Goal: Transaction & Acquisition: Purchase product/service

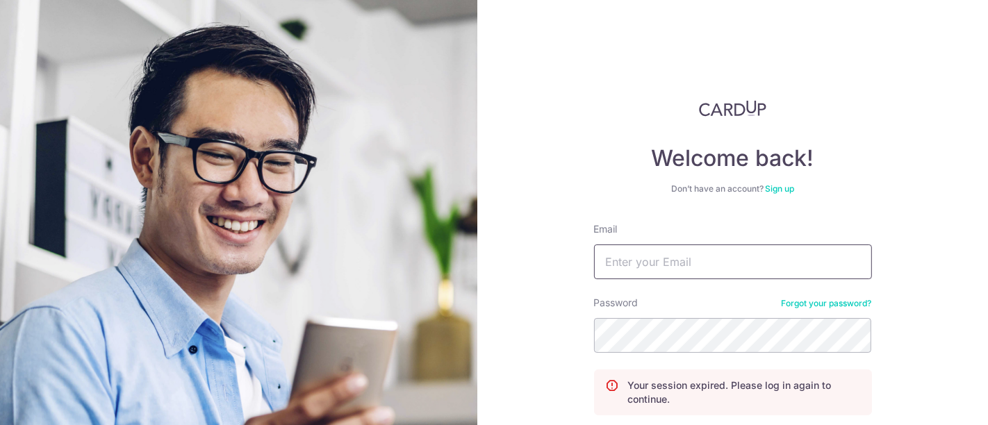
click at [657, 267] on input "Email" at bounding box center [733, 262] width 278 height 35
type input "[DOMAIN_NAME][EMAIL_ADDRESS][DOMAIN_NAME]"
click at [692, 262] on input "Email" at bounding box center [733, 262] width 278 height 35
type input "[DOMAIN_NAME][EMAIL_ADDRESS][DOMAIN_NAME]"
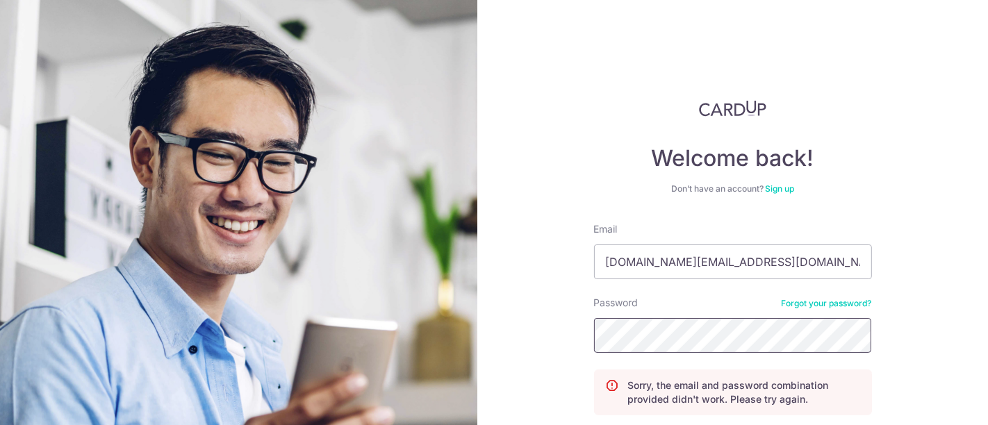
scroll to position [113, 0]
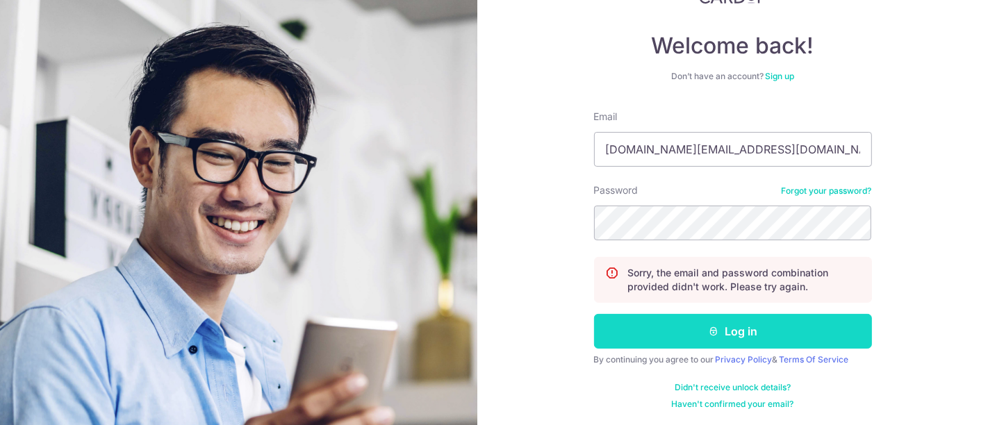
click at [735, 325] on button "Log in" at bounding box center [733, 331] width 278 height 35
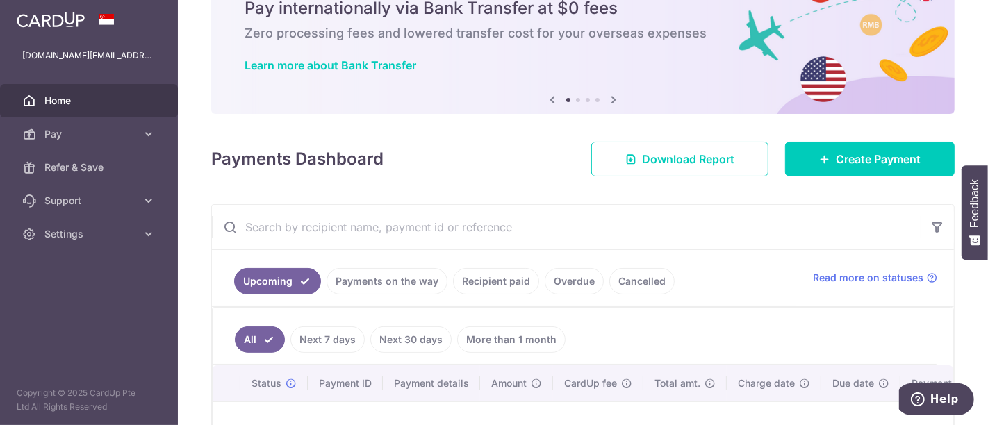
scroll to position [77, 0]
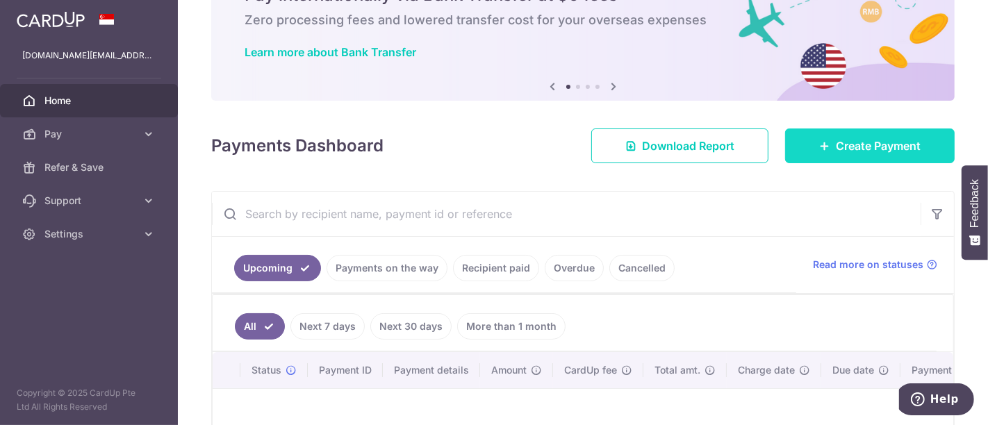
click at [826, 138] on link "Create Payment" at bounding box center [870, 146] width 170 height 35
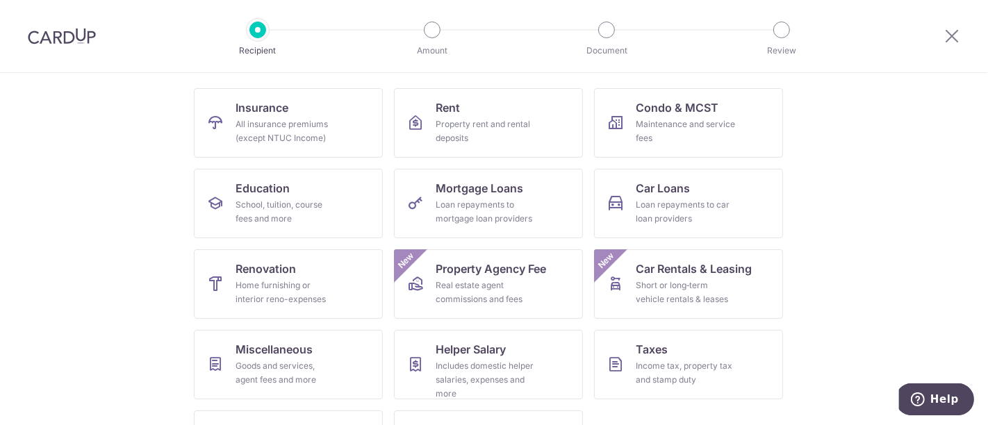
scroll to position [154, 0]
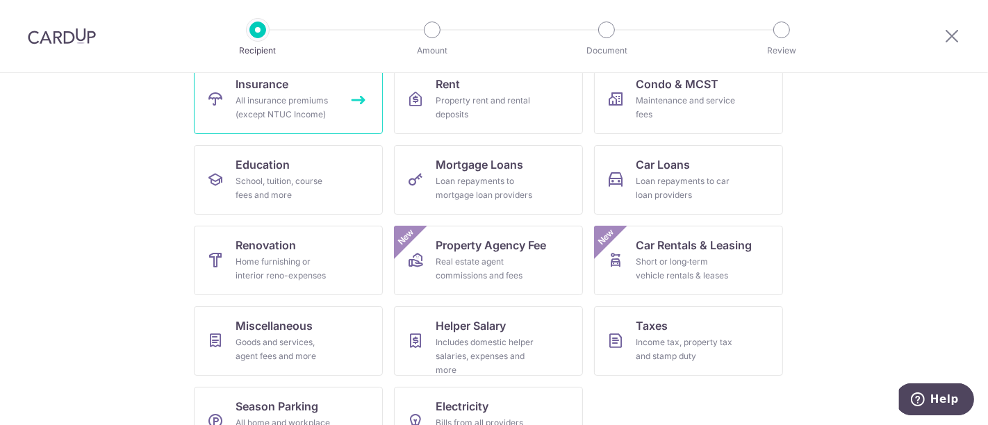
click at [276, 110] on div "All insurance premiums (except NTUC Income)" at bounding box center [286, 108] width 100 height 28
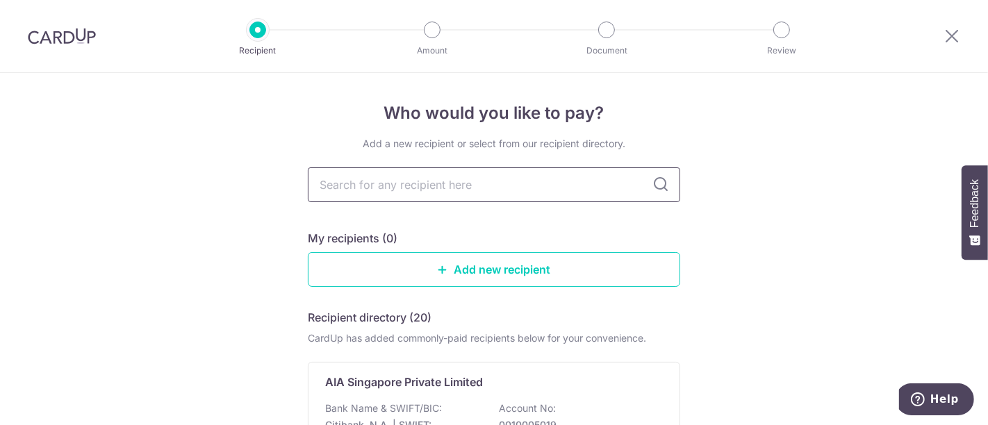
click at [438, 184] on input "text" at bounding box center [494, 185] width 373 height 35
type input "singl"
type input "sing"
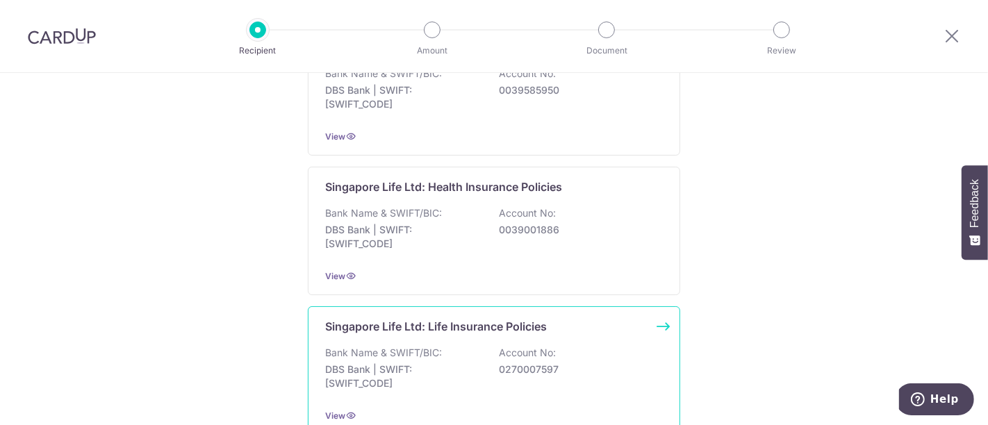
scroll to position [1390, 0]
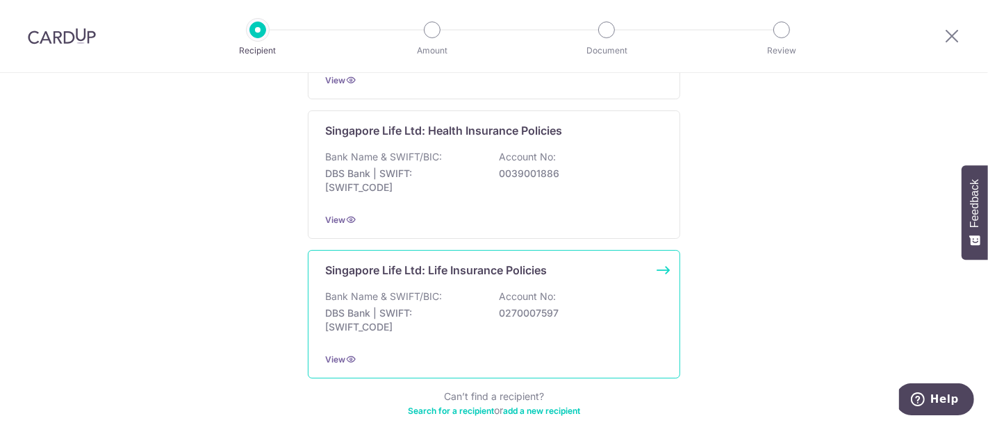
click at [357, 262] on p "Singapore Life Ltd: Life Insurance Policies" at bounding box center [436, 270] width 222 height 17
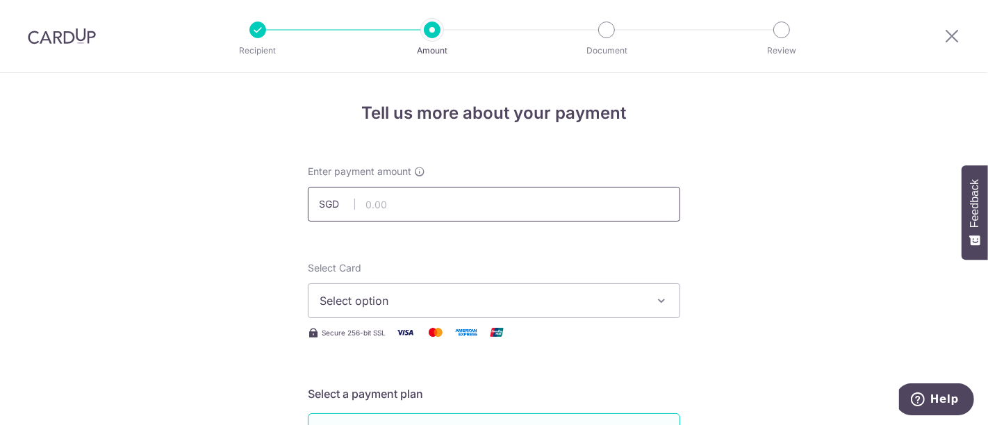
click at [428, 200] on input "text" at bounding box center [494, 204] width 373 height 35
type input "1,552.20"
click at [380, 304] on span "Select option" at bounding box center [482, 301] width 324 height 17
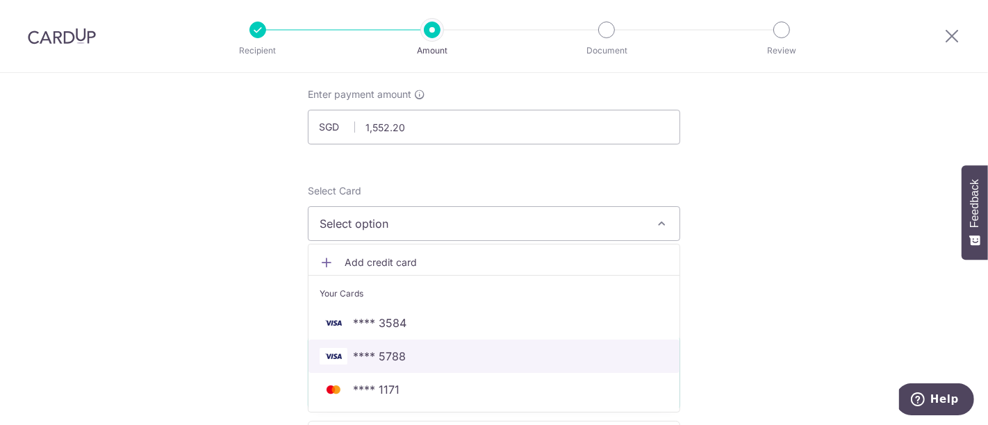
scroll to position [154, 0]
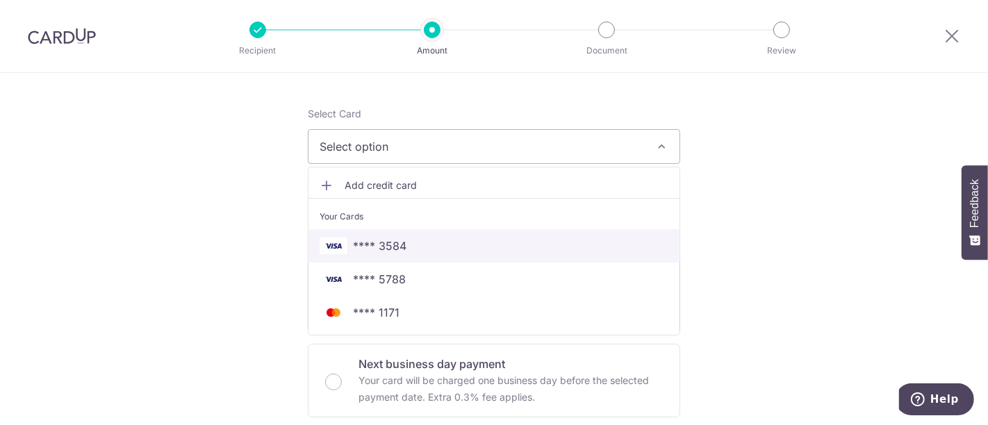
click at [411, 245] on span "**** 3584" at bounding box center [494, 246] width 349 height 17
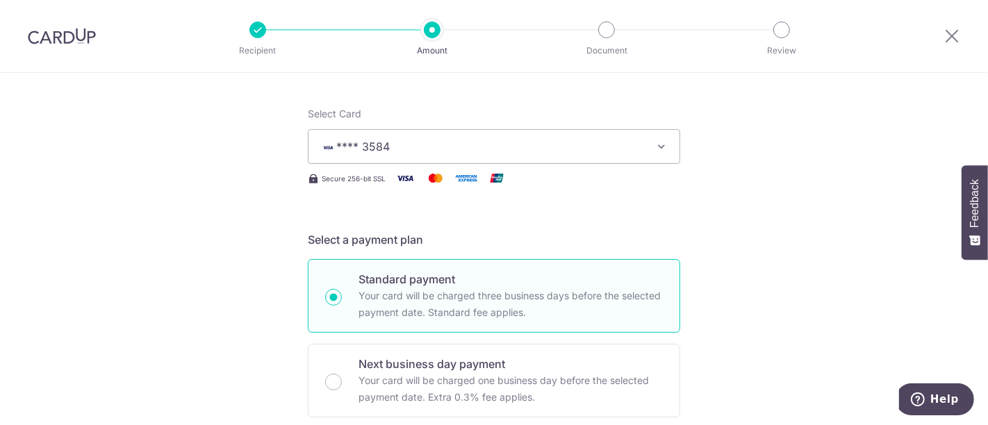
click at [655, 148] on icon "button" at bounding box center [662, 147] width 14 height 14
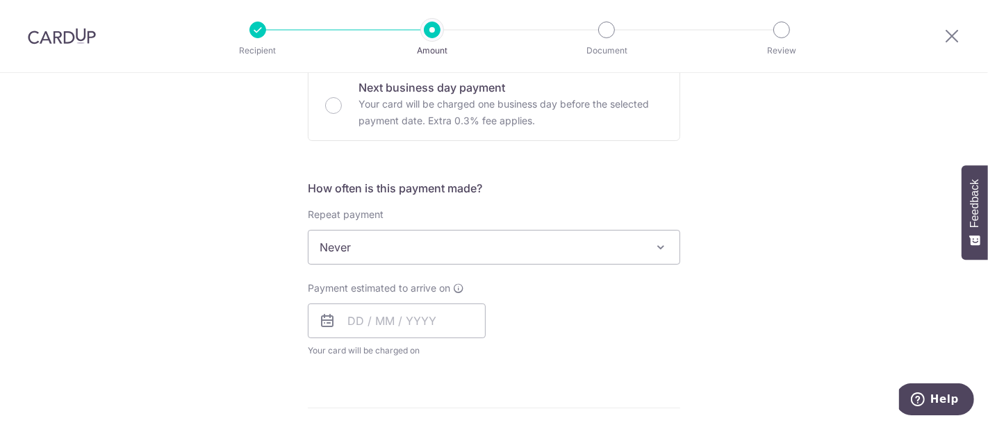
scroll to position [463, 0]
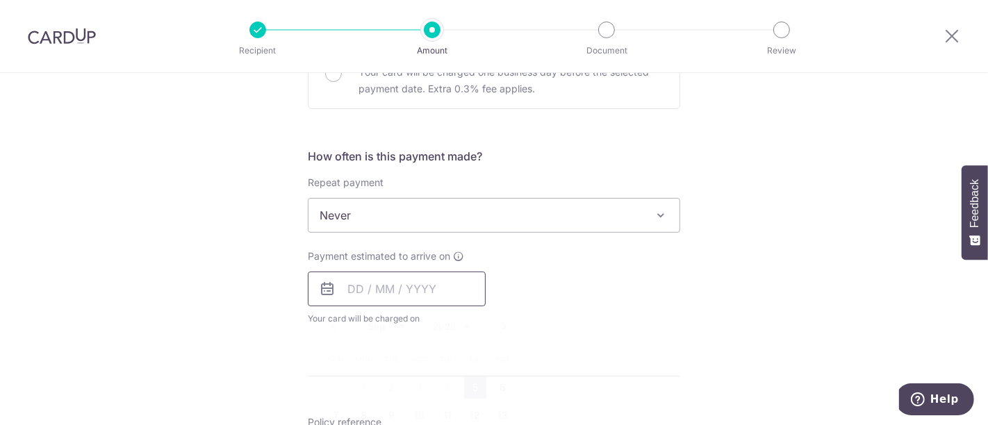
click at [357, 295] on input "text" at bounding box center [397, 289] width 178 height 35
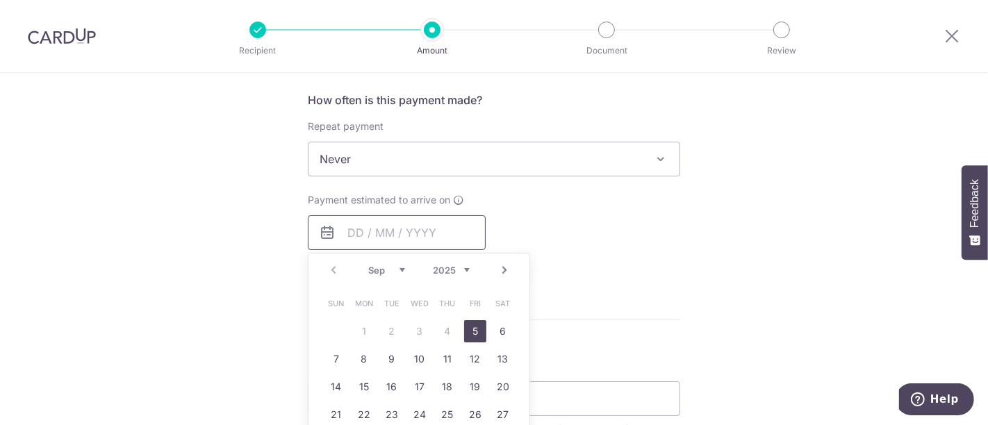
scroll to position [540, 0]
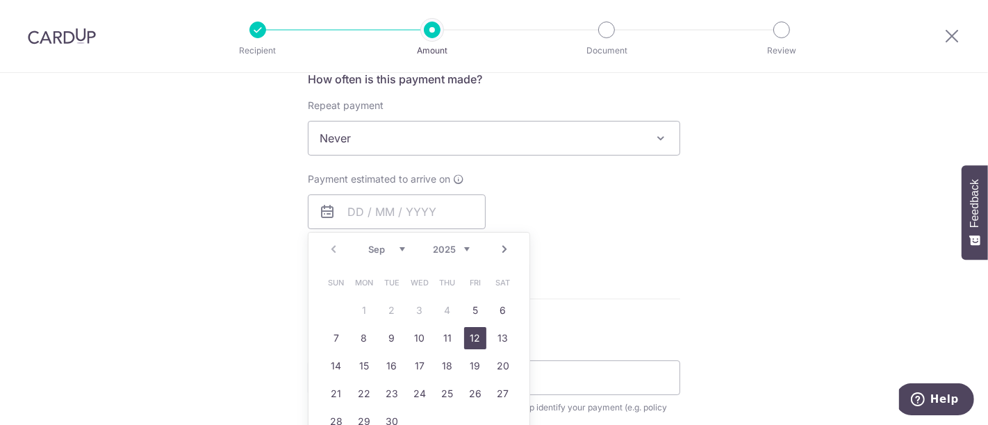
drag, startPoint x: 466, startPoint y: 336, endPoint x: 728, endPoint y: 282, distance: 267.4
click at [466, 336] on link "12" at bounding box center [475, 338] width 22 height 22
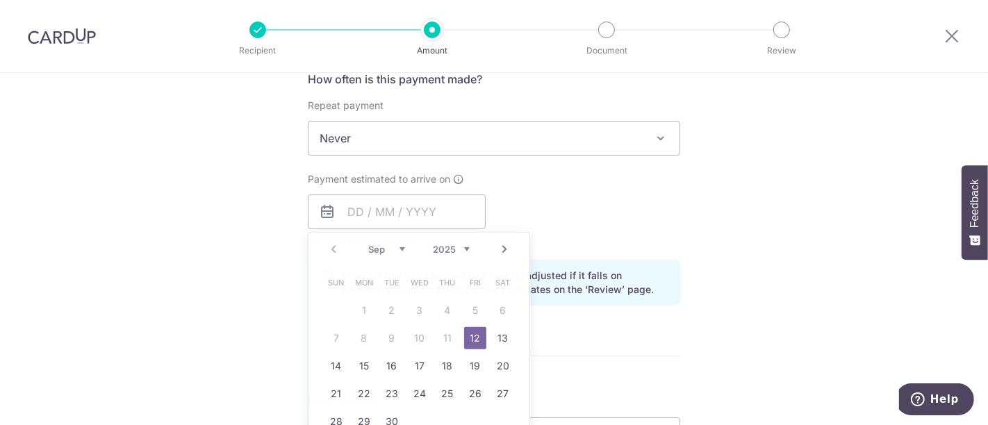
type input "12/09/2025"
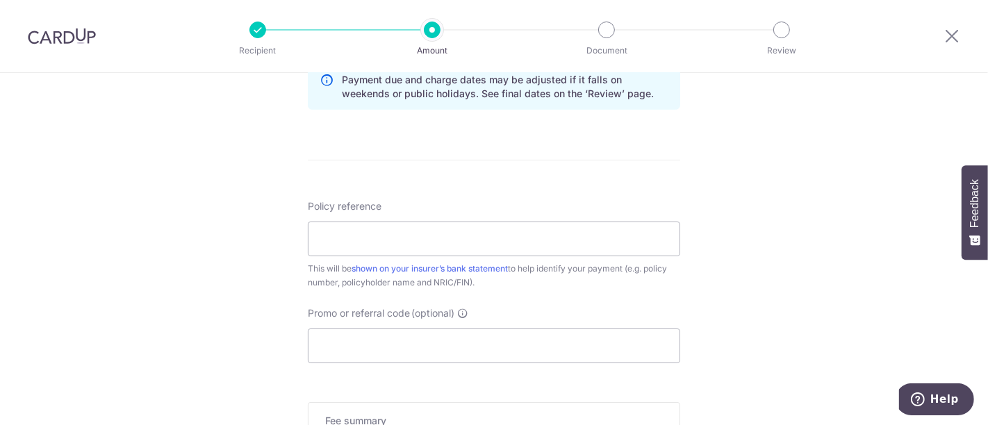
scroll to position [772, 0]
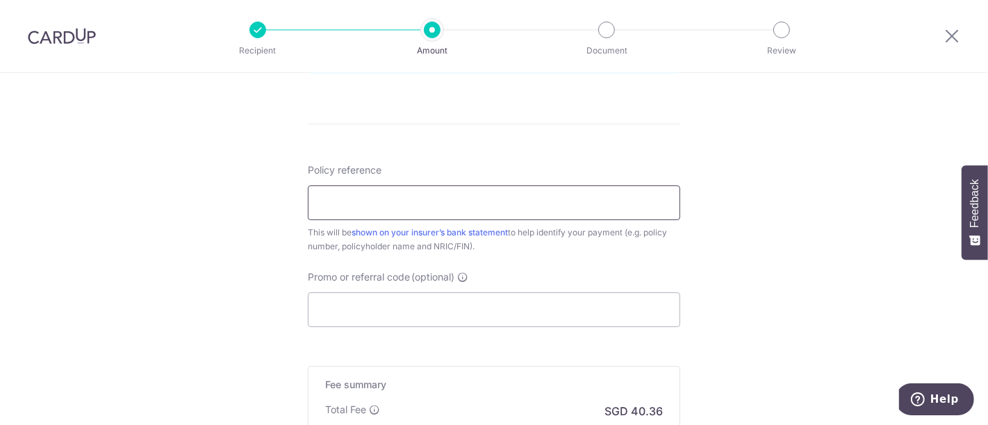
click at [420, 205] on input "Policy reference" at bounding box center [494, 203] width 373 height 35
type input "06881365"
click at [459, 311] on input "Promo or referral code (optional)" at bounding box center [494, 310] width 373 height 35
paste input "OFF225"
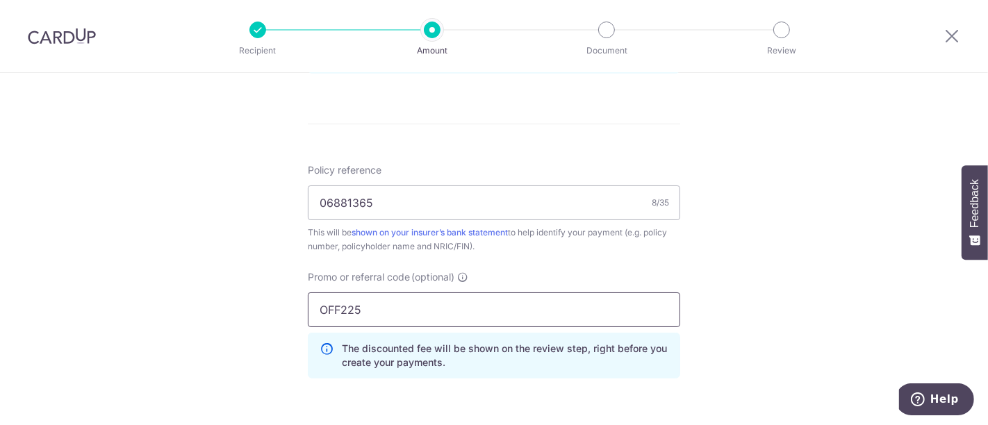
type input "OFF225"
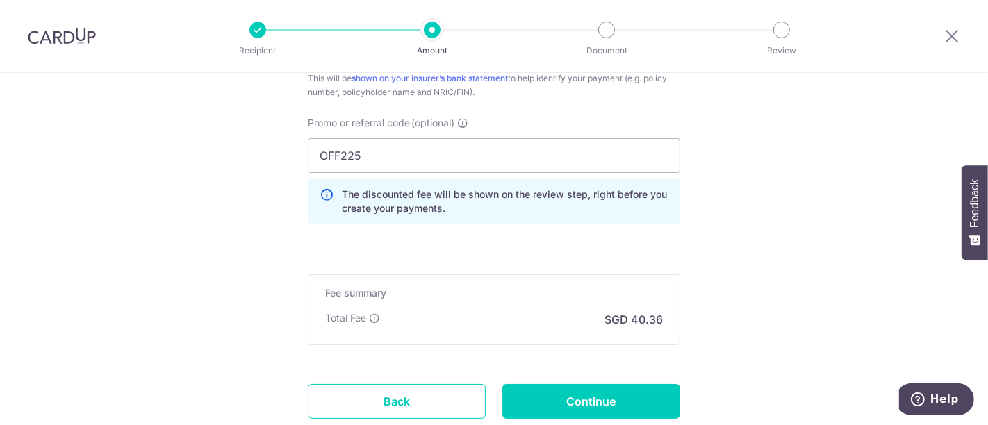
scroll to position [1004, 0]
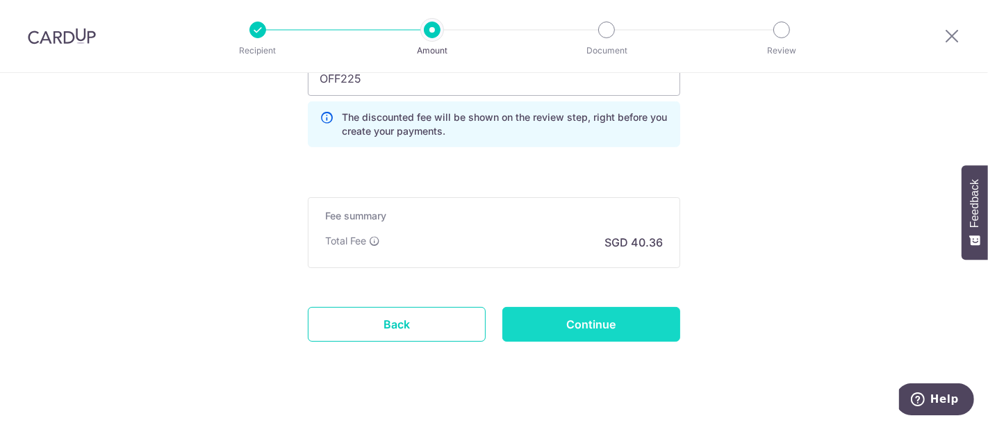
click at [607, 318] on input "Continue" at bounding box center [592, 324] width 178 height 35
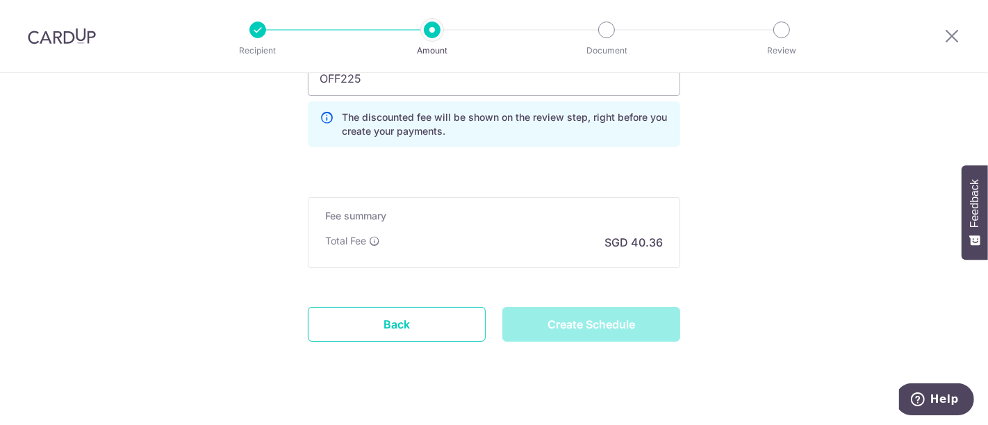
type input "Create Schedule"
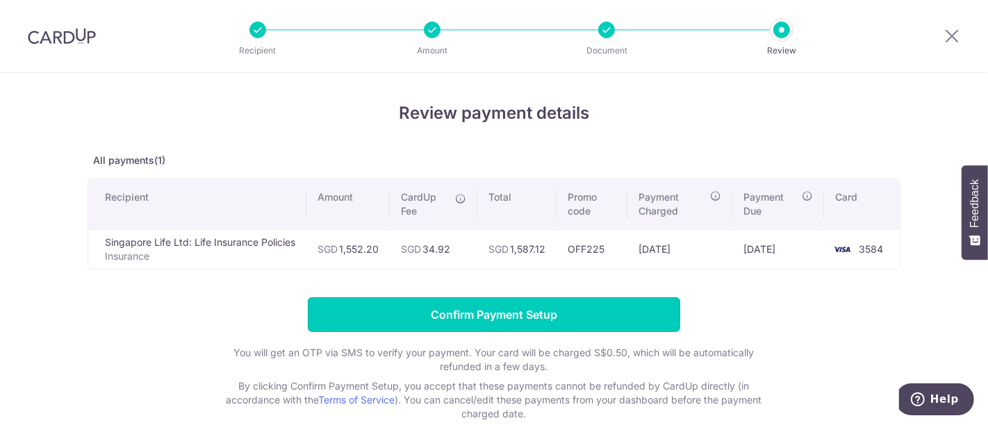
click at [587, 313] on input "Confirm Payment Setup" at bounding box center [494, 314] width 373 height 35
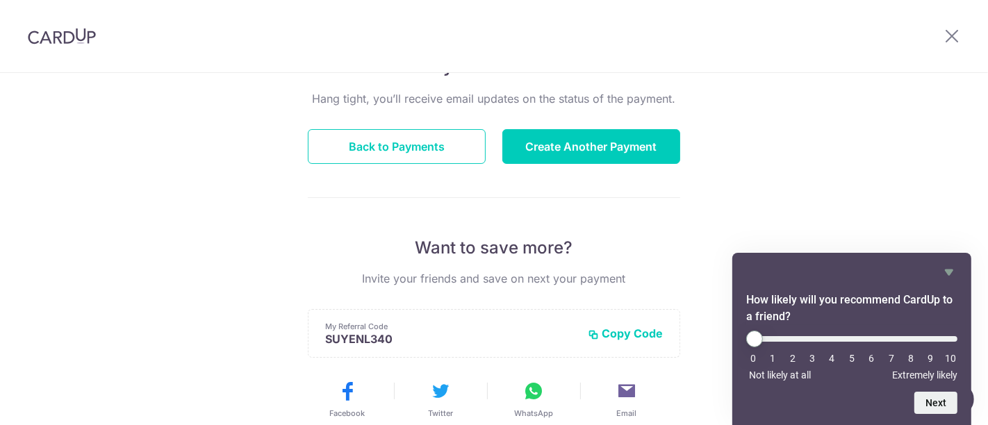
scroll to position [77, 0]
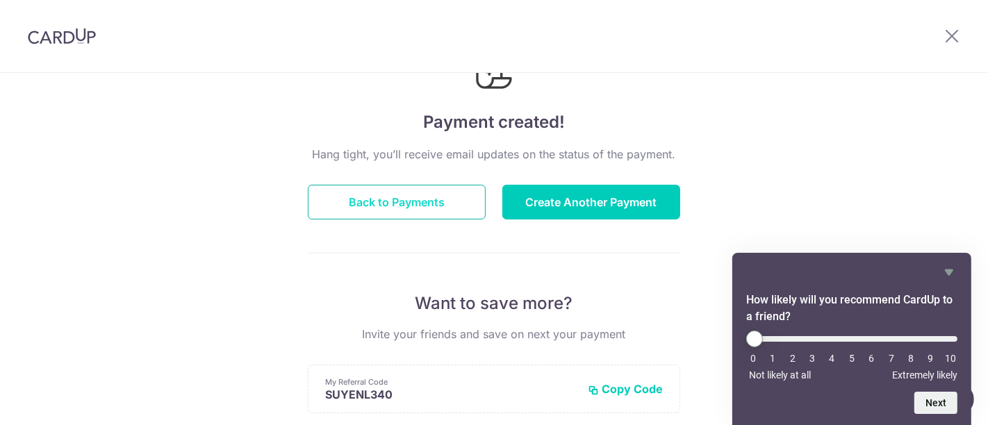
click at [360, 208] on button "Back to Payments" at bounding box center [397, 202] width 178 height 35
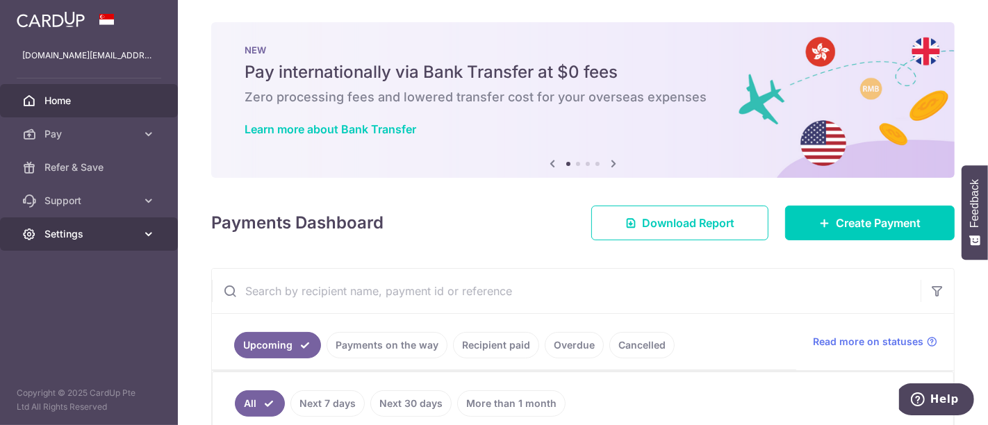
click at [117, 241] on link "Settings" at bounding box center [89, 234] width 178 height 33
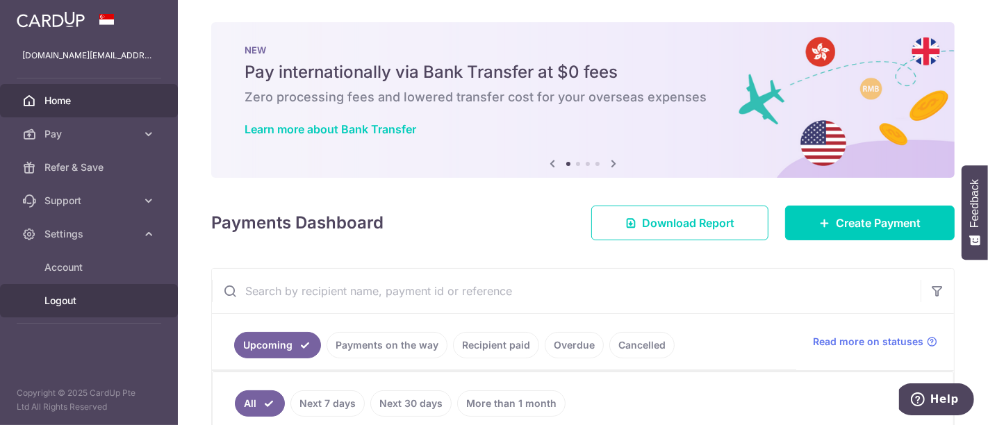
drag, startPoint x: 81, startPoint y: 299, endPoint x: 441, endPoint y: 174, distance: 380.9
click at [81, 299] on span "Logout" at bounding box center [90, 301] width 92 height 14
